Goal: Task Accomplishment & Management: Use online tool/utility

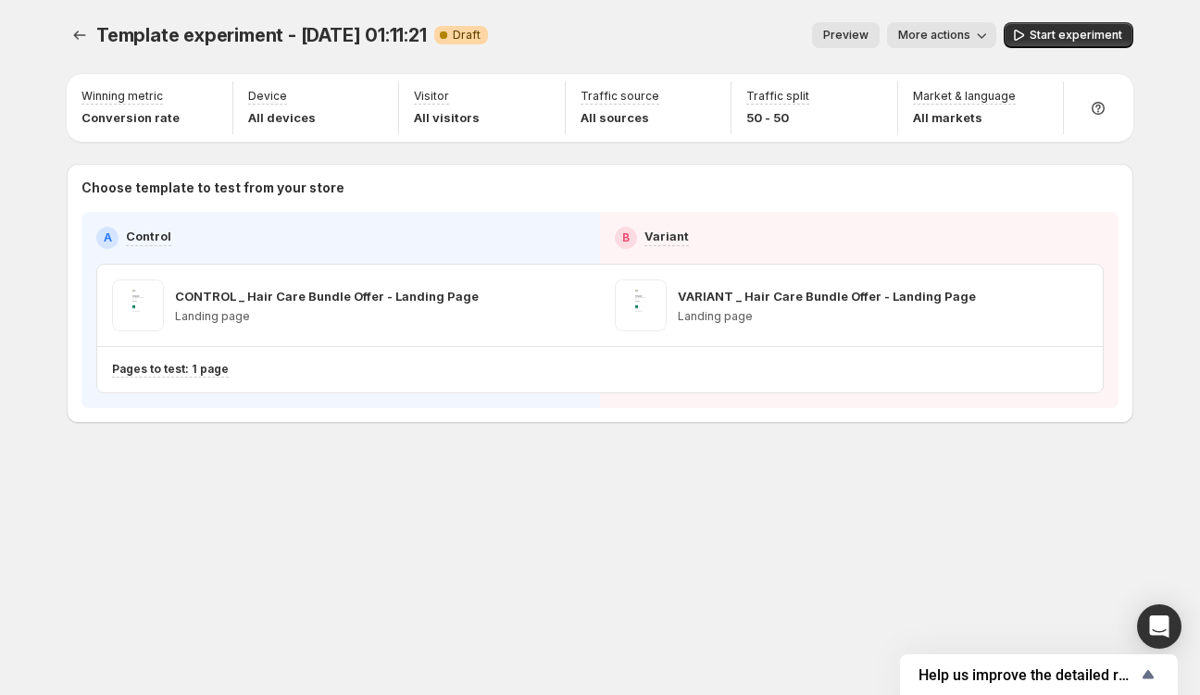
click at [984, 31] on icon "button" at bounding box center [981, 35] width 19 height 19
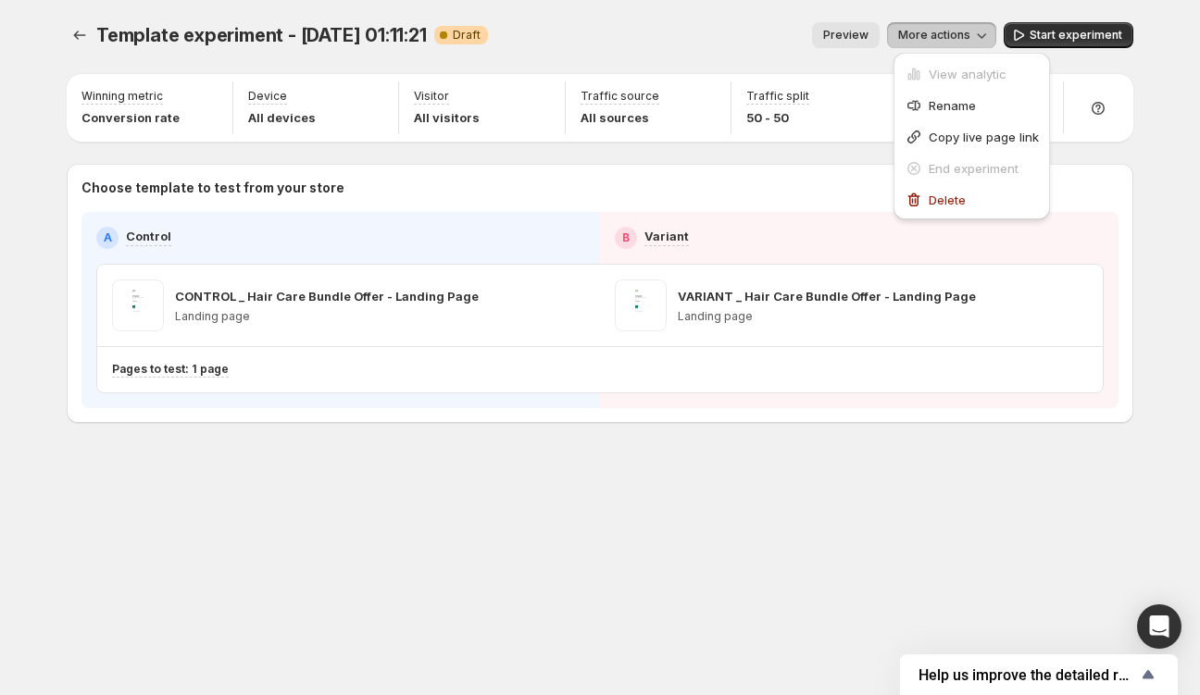
click at [689, 26] on div "Preview More actions" at bounding box center [749, 35] width 493 height 26
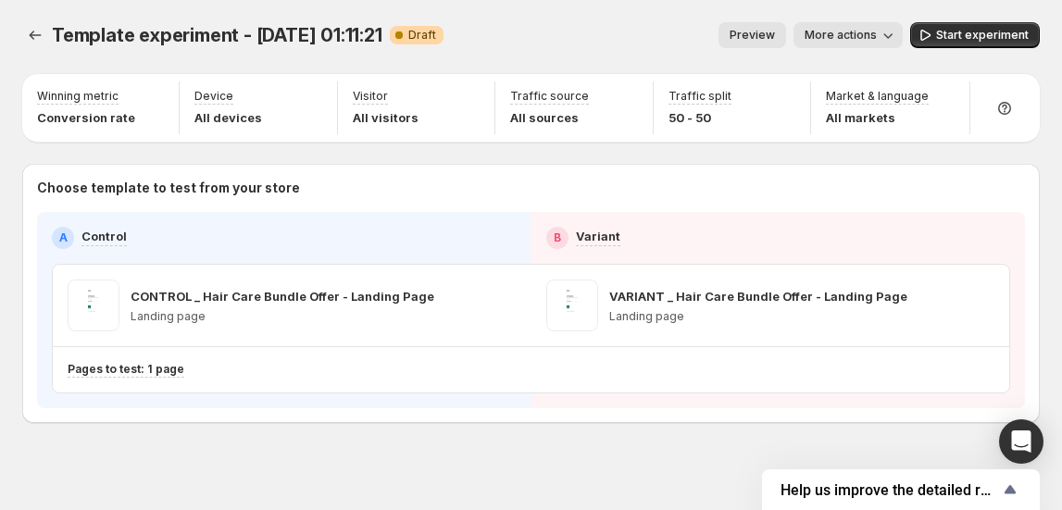
drag, startPoint x: 1178, startPoint y: 7, endPoint x: 590, endPoint y: 11, distance: 587.9
click at [590, 11] on div "Template experiment - [DATE] 01:11:21. This page is ready Template experiment -…" at bounding box center [530, 35] width 1017 height 70
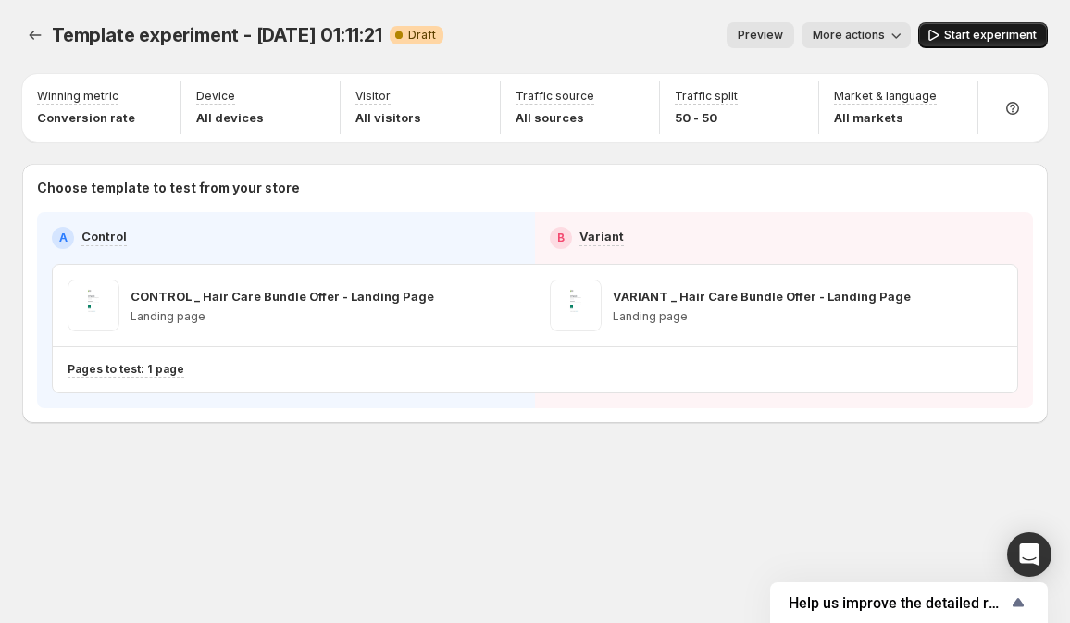
click at [985, 41] on span "Start experiment" at bounding box center [990, 35] width 93 height 15
click at [871, 34] on span "More actions" at bounding box center [841, 35] width 72 height 15
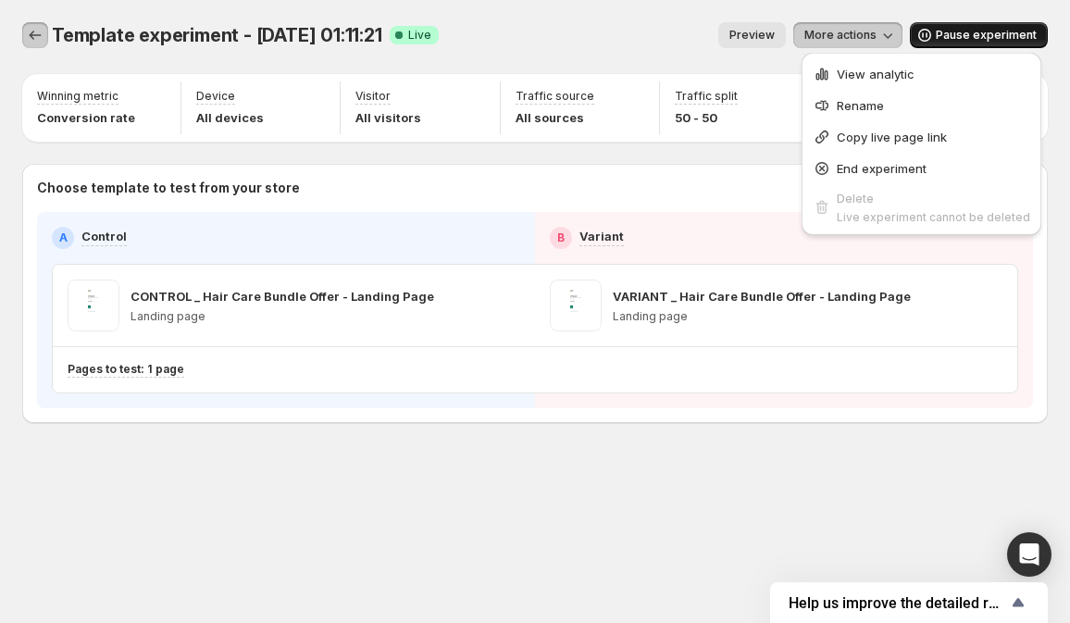
click at [23, 37] on button "Experiments" at bounding box center [35, 35] width 26 height 26
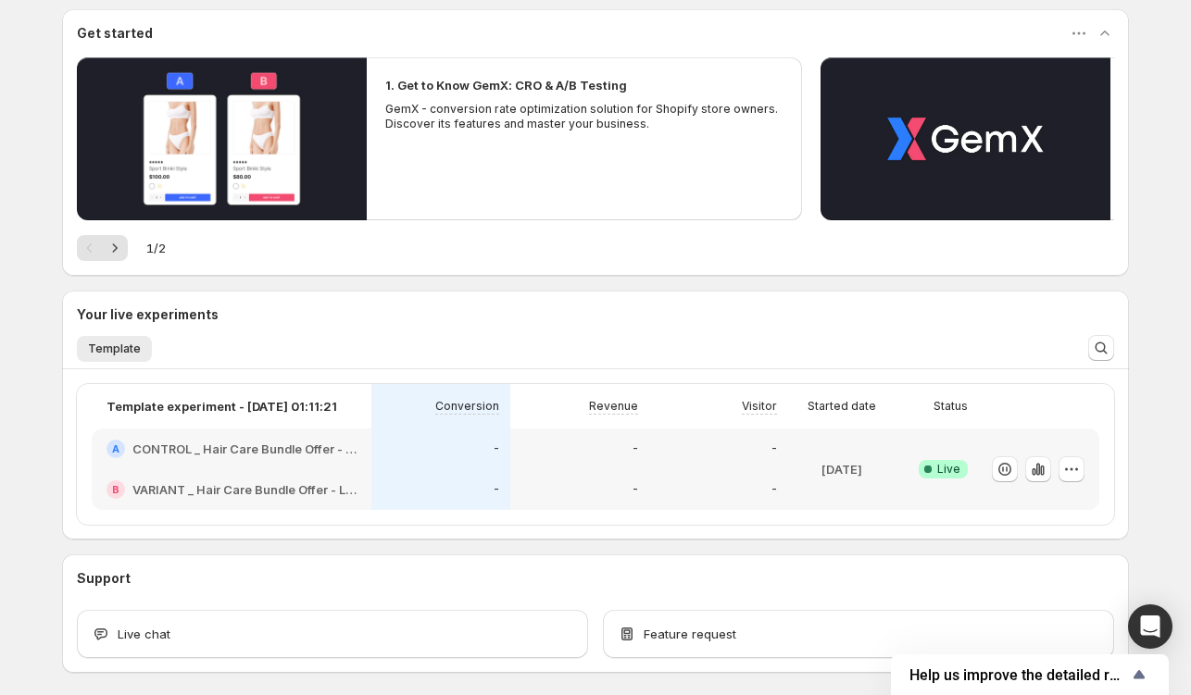
scroll to position [166, 0]
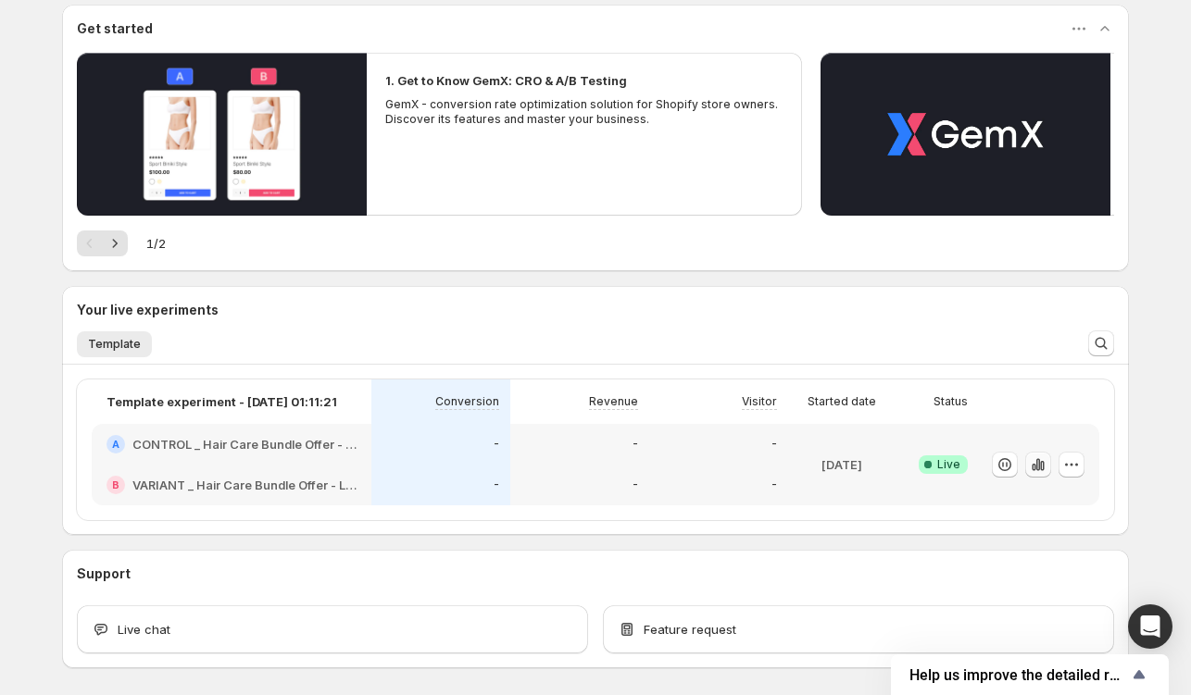
click at [1042, 465] on icon "button" at bounding box center [1038, 464] width 19 height 19
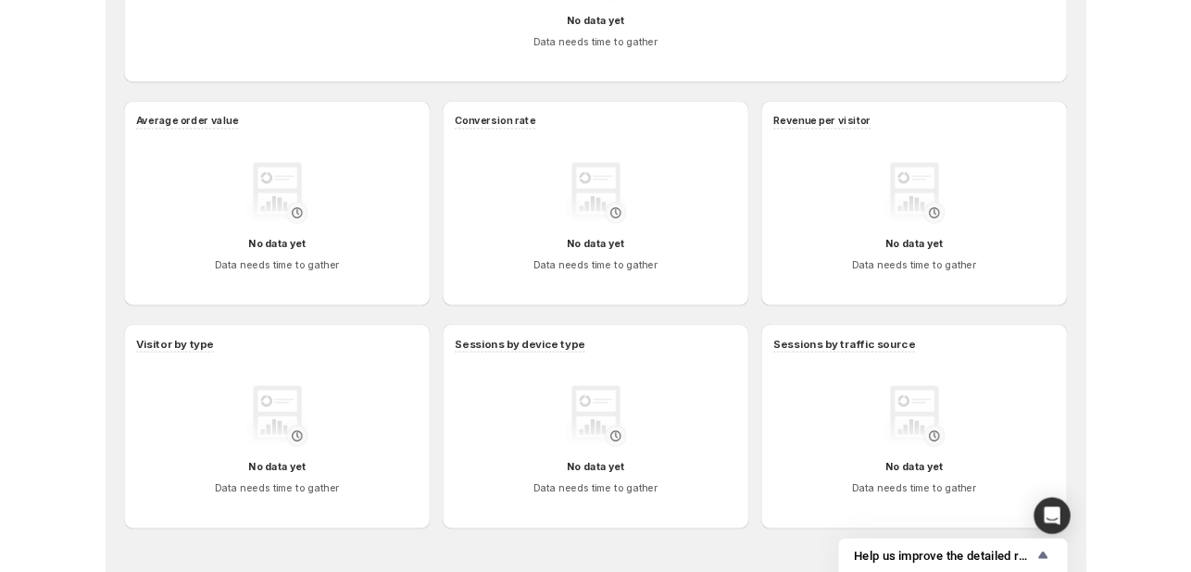
scroll to position [573, 0]
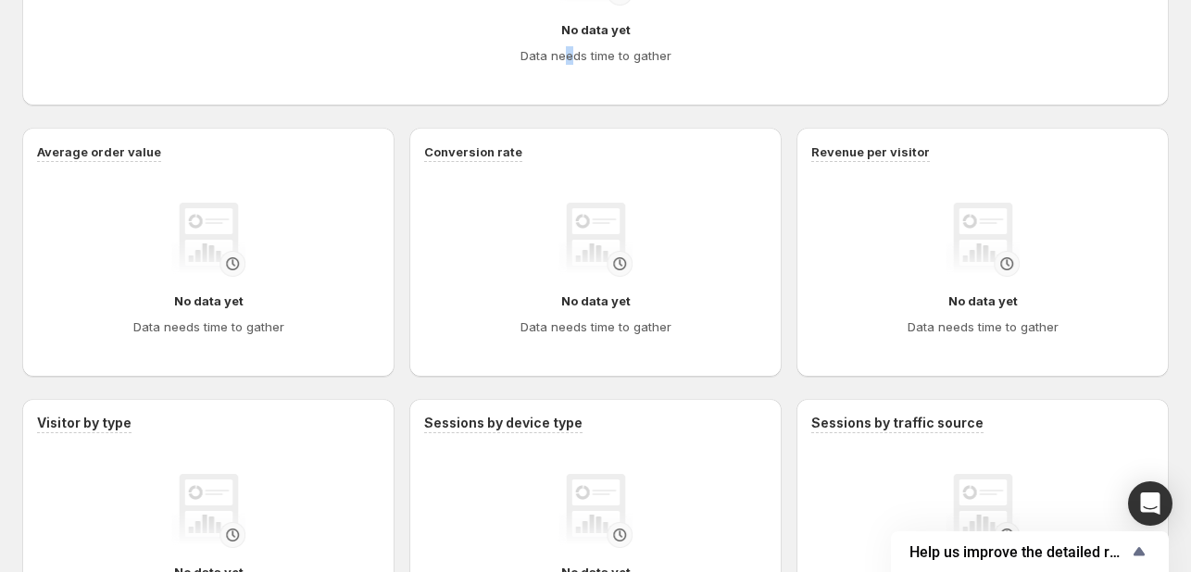
drag, startPoint x: 526, startPoint y: 3, endPoint x: 574, endPoint y: 107, distance: 115.2
click at [574, 107] on div "Performance over time No data yet Data needs time to gather Average order value…" at bounding box center [595, 252] width 1146 height 791
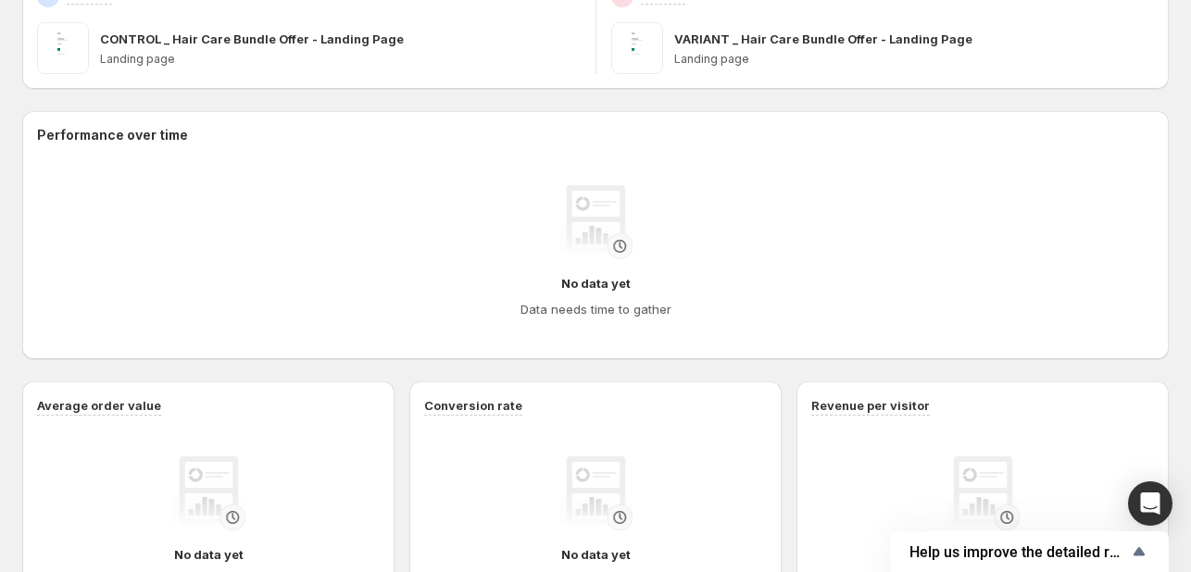
scroll to position [0, 0]
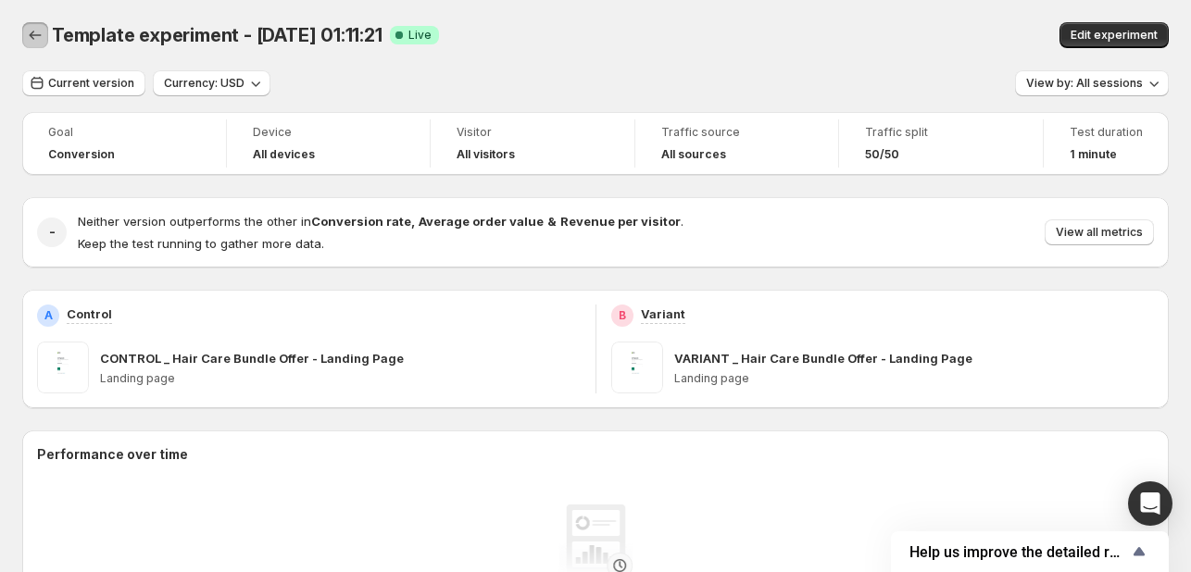
click at [25, 31] on button "Back" at bounding box center [35, 35] width 26 height 26
